Goal: Information Seeking & Learning: Learn about a topic

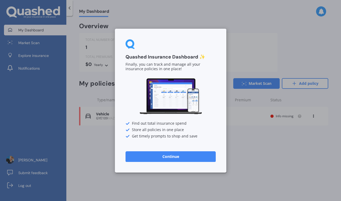
click at [172, 156] on button "Continue" at bounding box center [171, 156] width 90 height 11
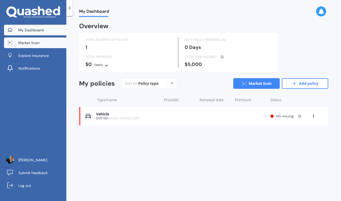
click at [33, 43] on span "Market Scan" at bounding box center [28, 42] width 21 height 5
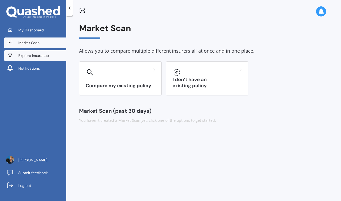
click at [33, 57] on span "Explore insurance" at bounding box center [33, 55] width 31 height 5
